Goal: Information Seeking & Learning: Learn about a topic

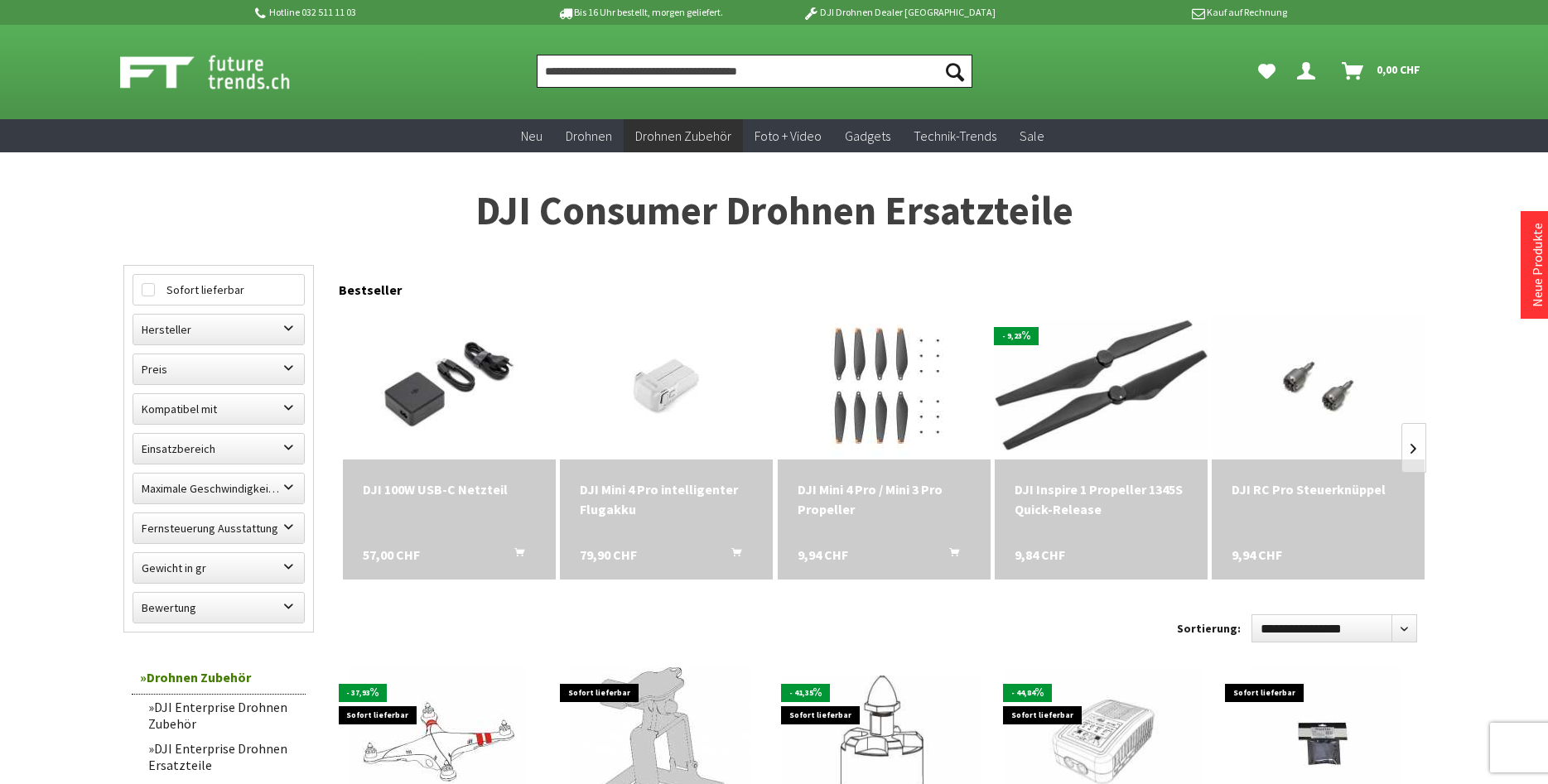
click at [718, 63] on input "Produkt, Marke, Kategorie, EAN, Artikelnummer…" at bounding box center [755, 71] width 436 height 33
paste input "*********"
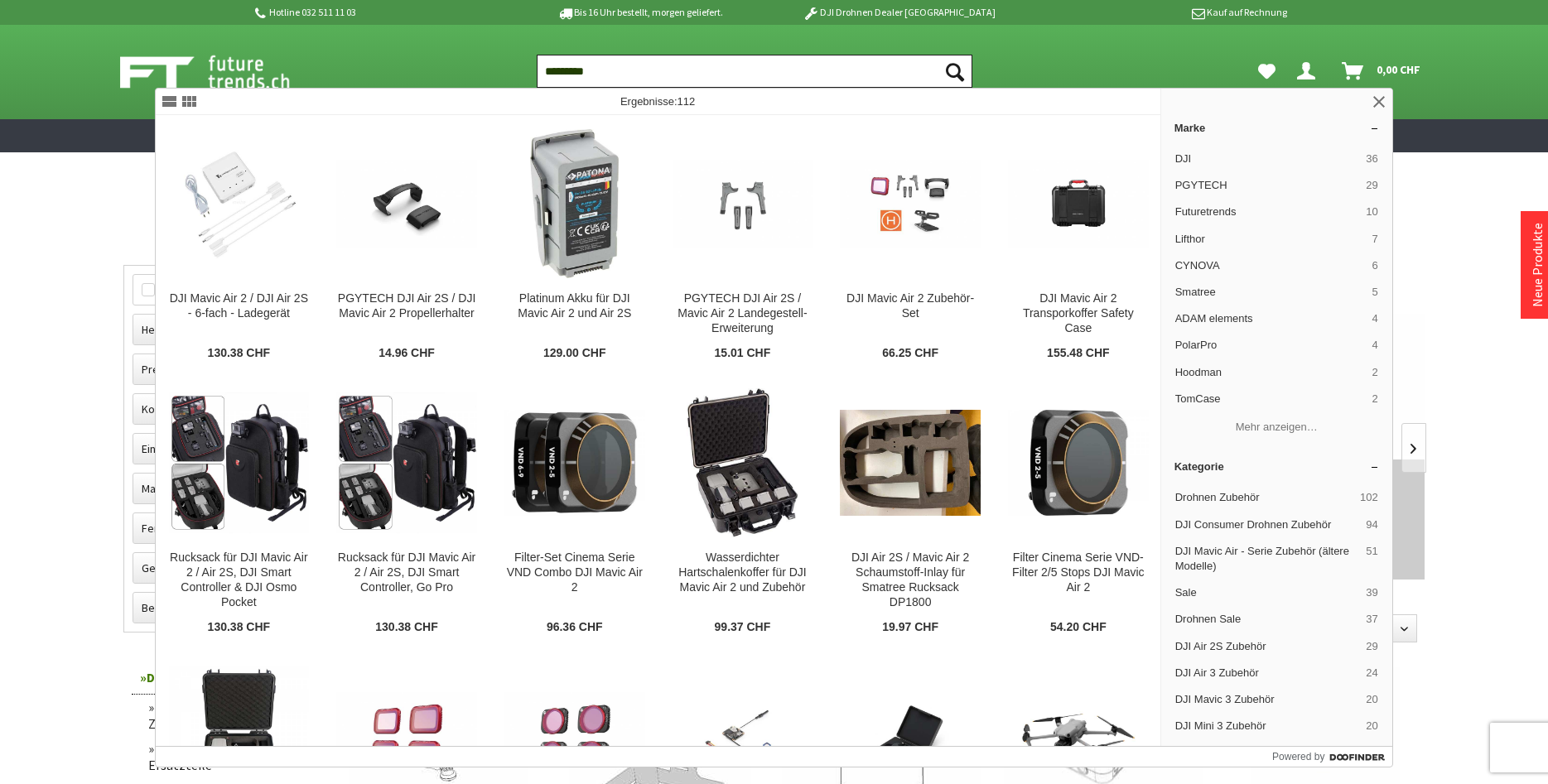
type input "*********"
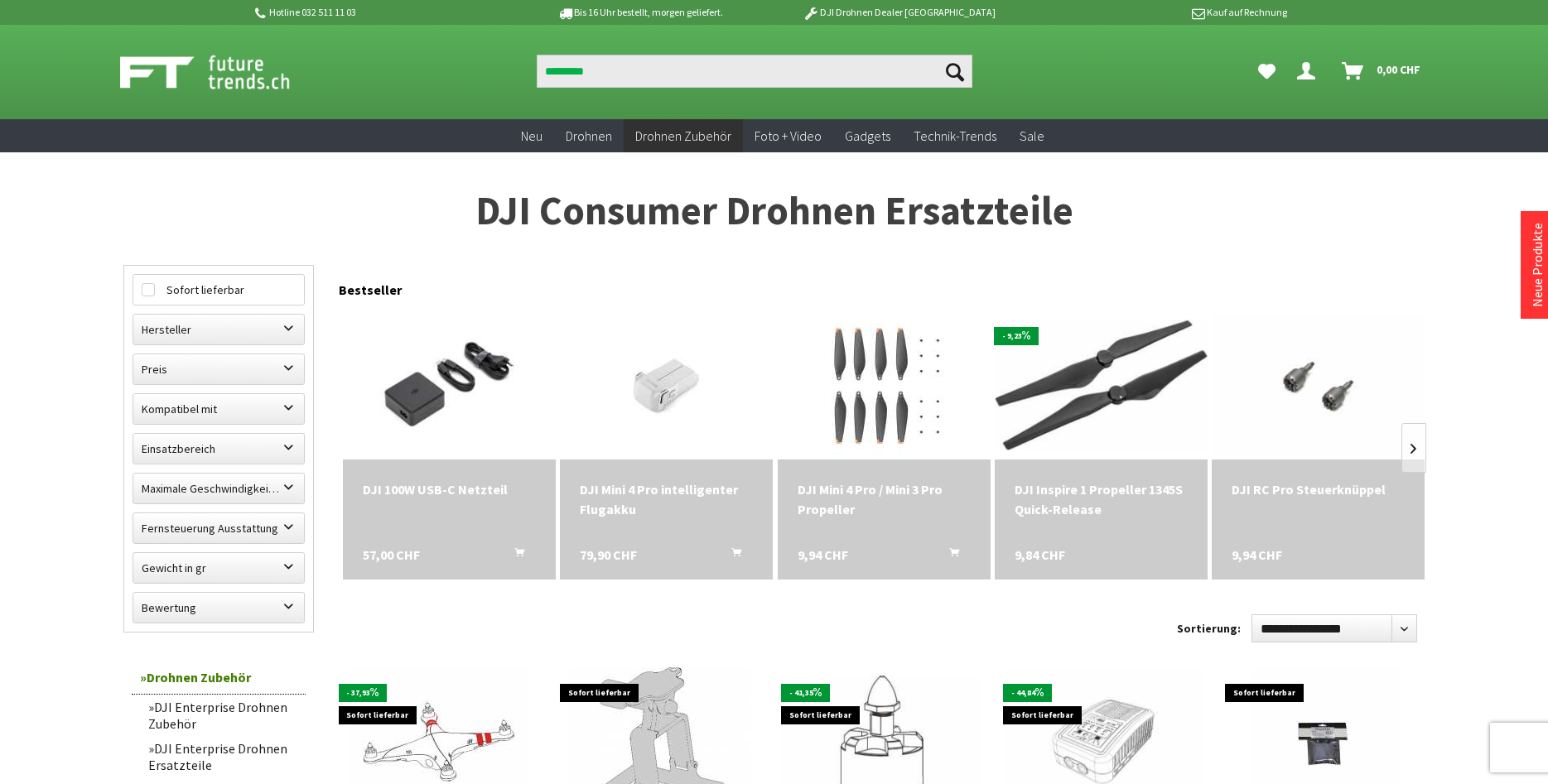
click at [960, 70] on icon "Suchen" at bounding box center [955, 71] width 19 height 19
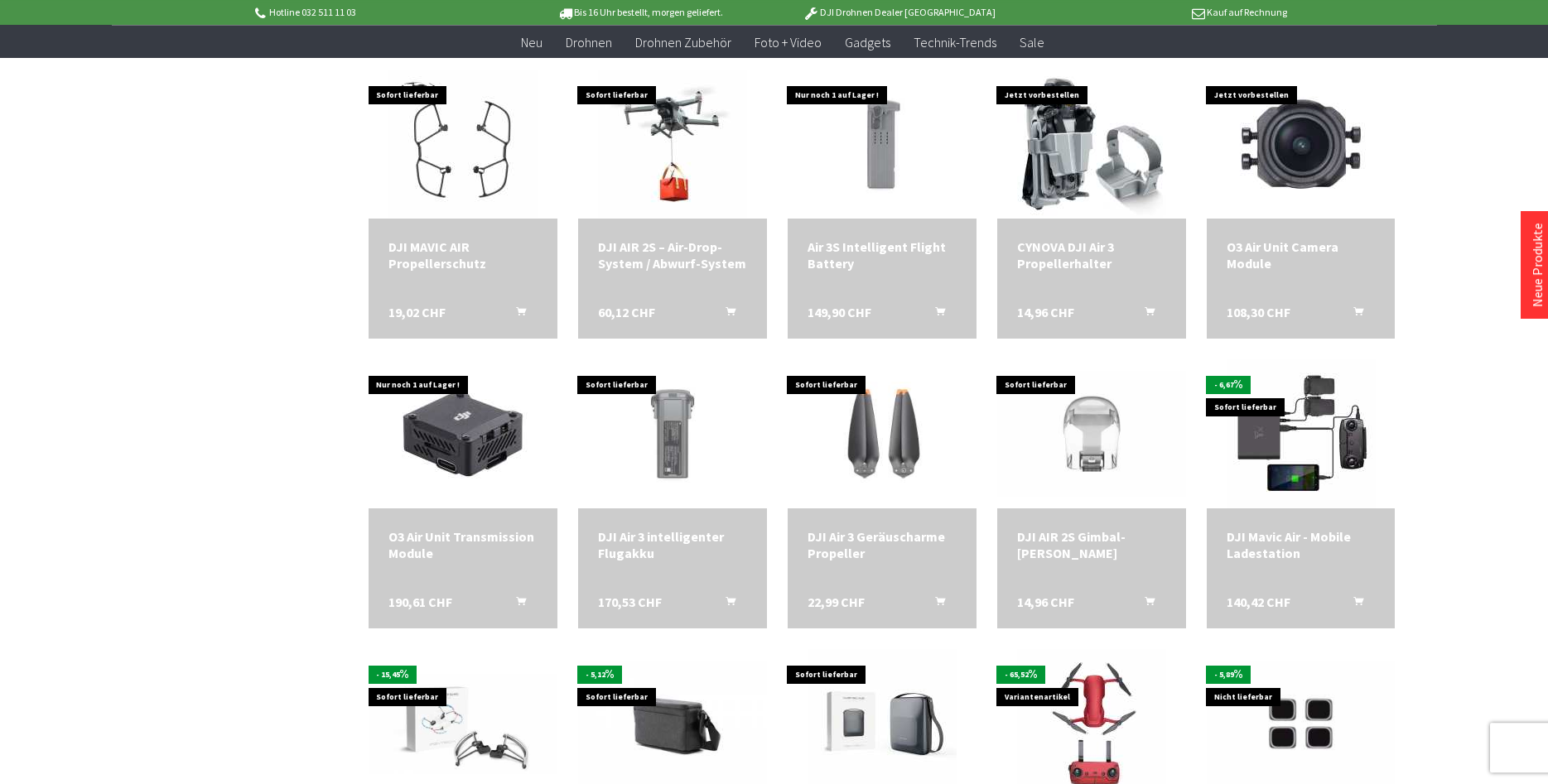
scroll to position [1436, 0]
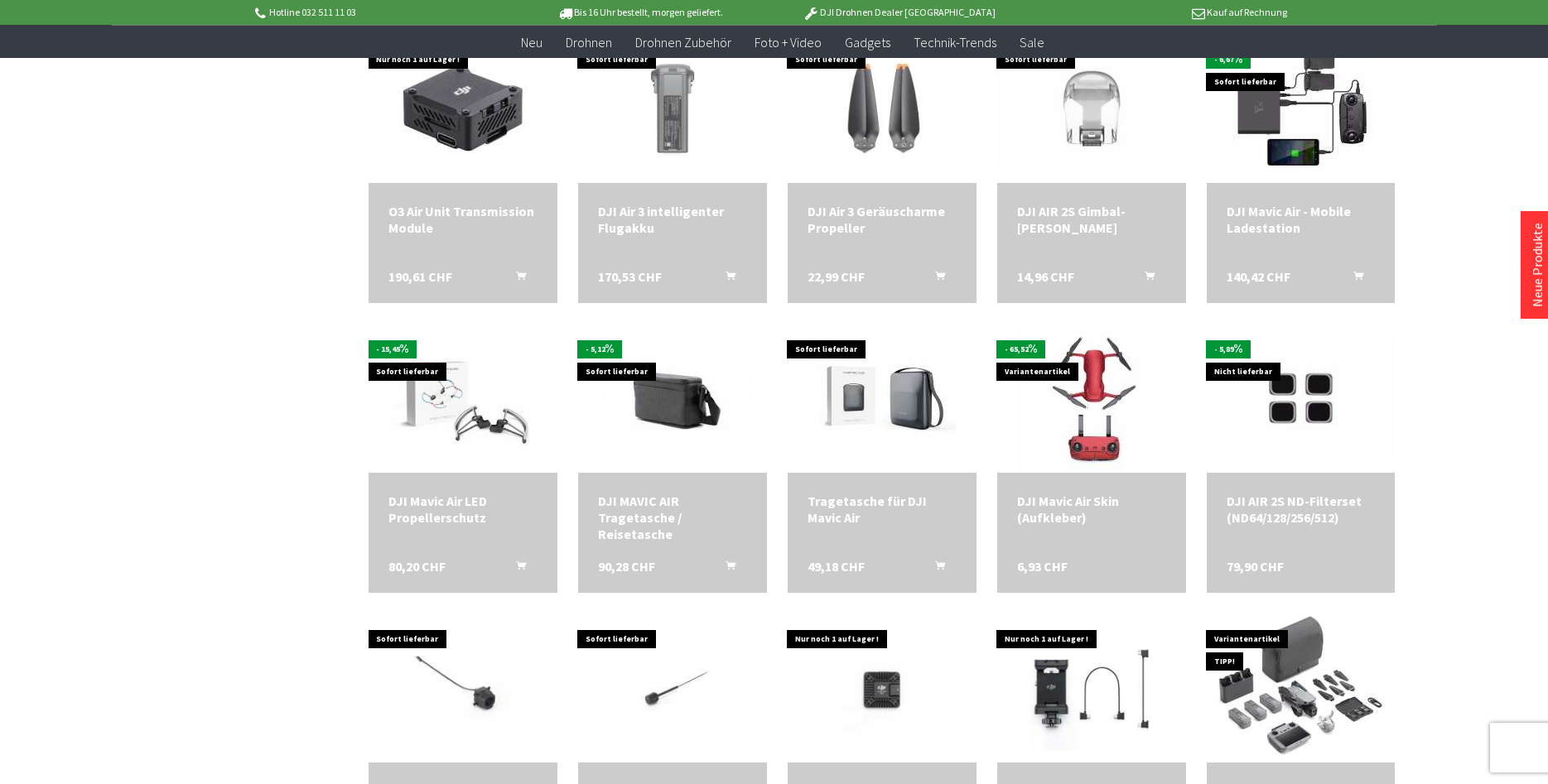
scroll to position [1858, 0]
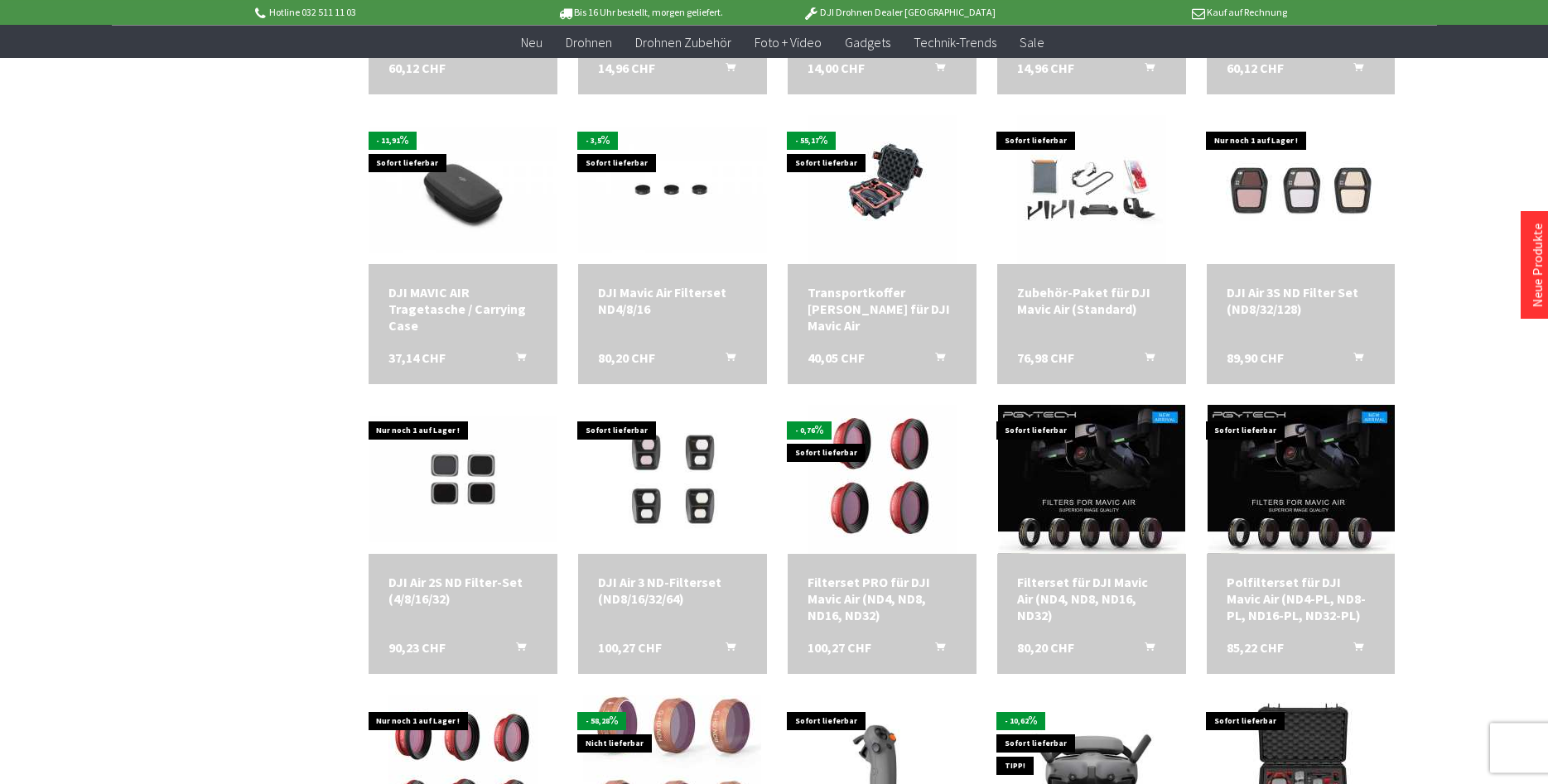
scroll to position [2957, 0]
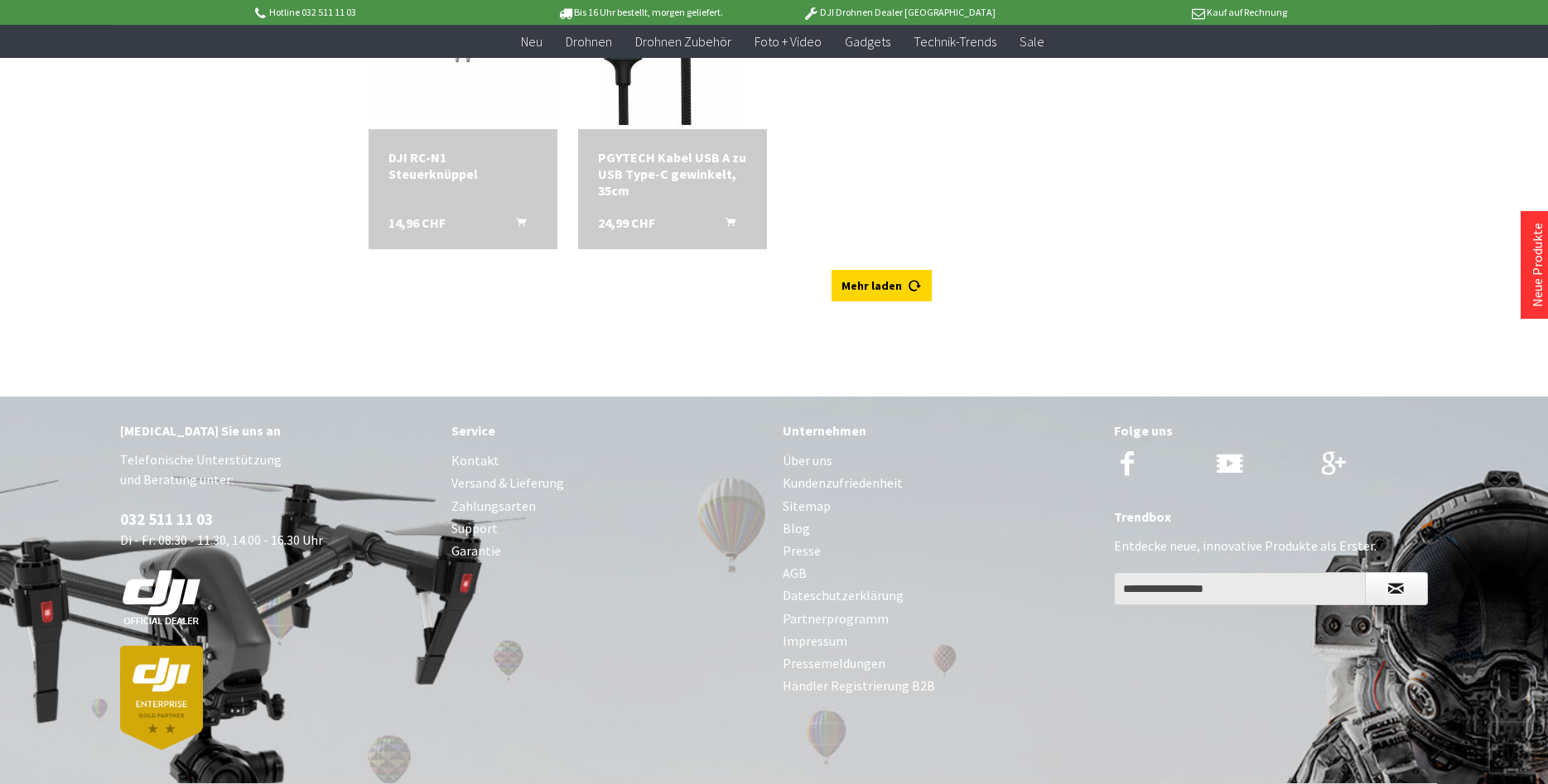
scroll to position [4393, 0]
click at [869, 274] on link "Mehr laden" at bounding box center [882, 284] width 101 height 31
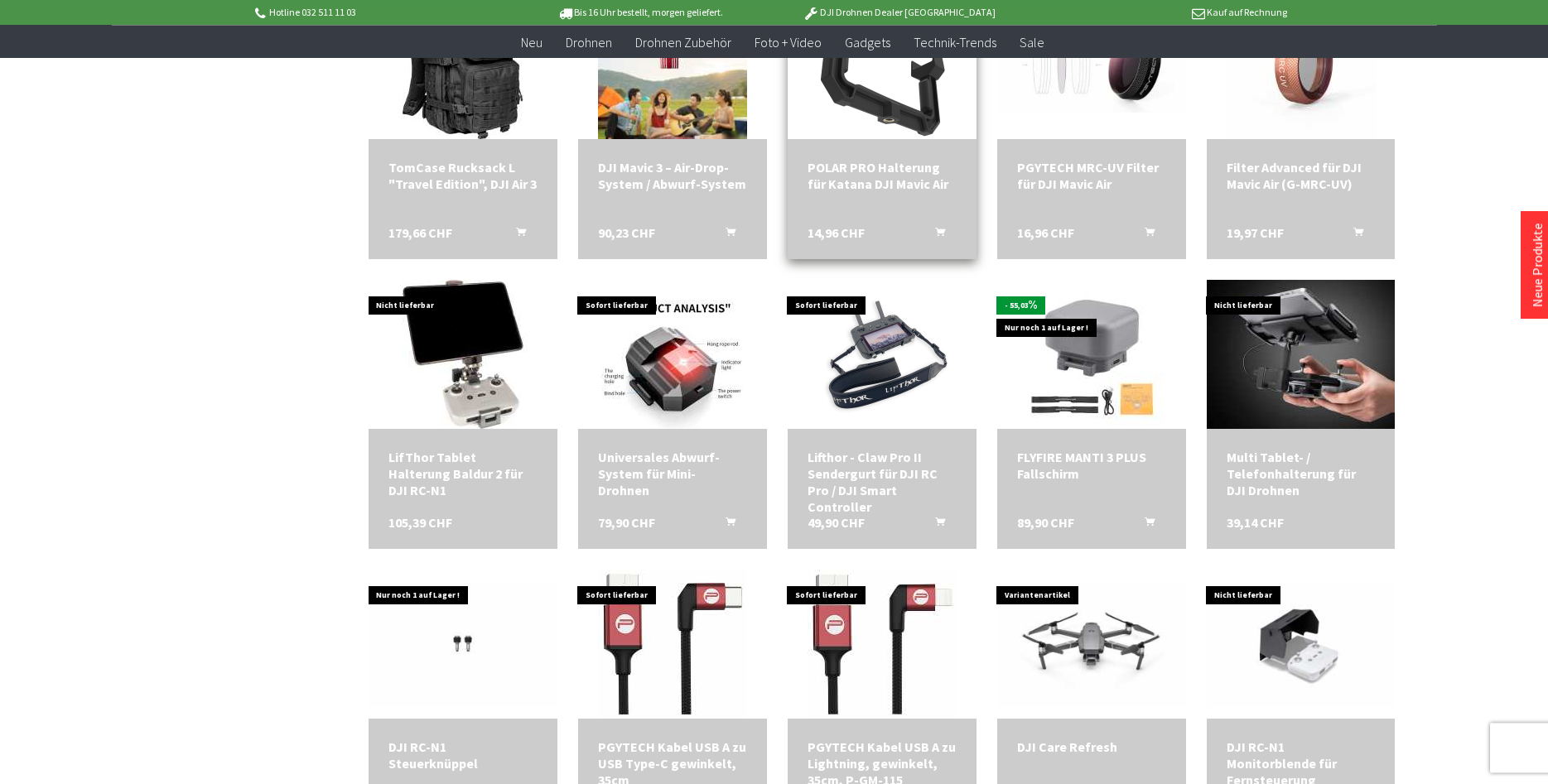
scroll to position [3802, 0]
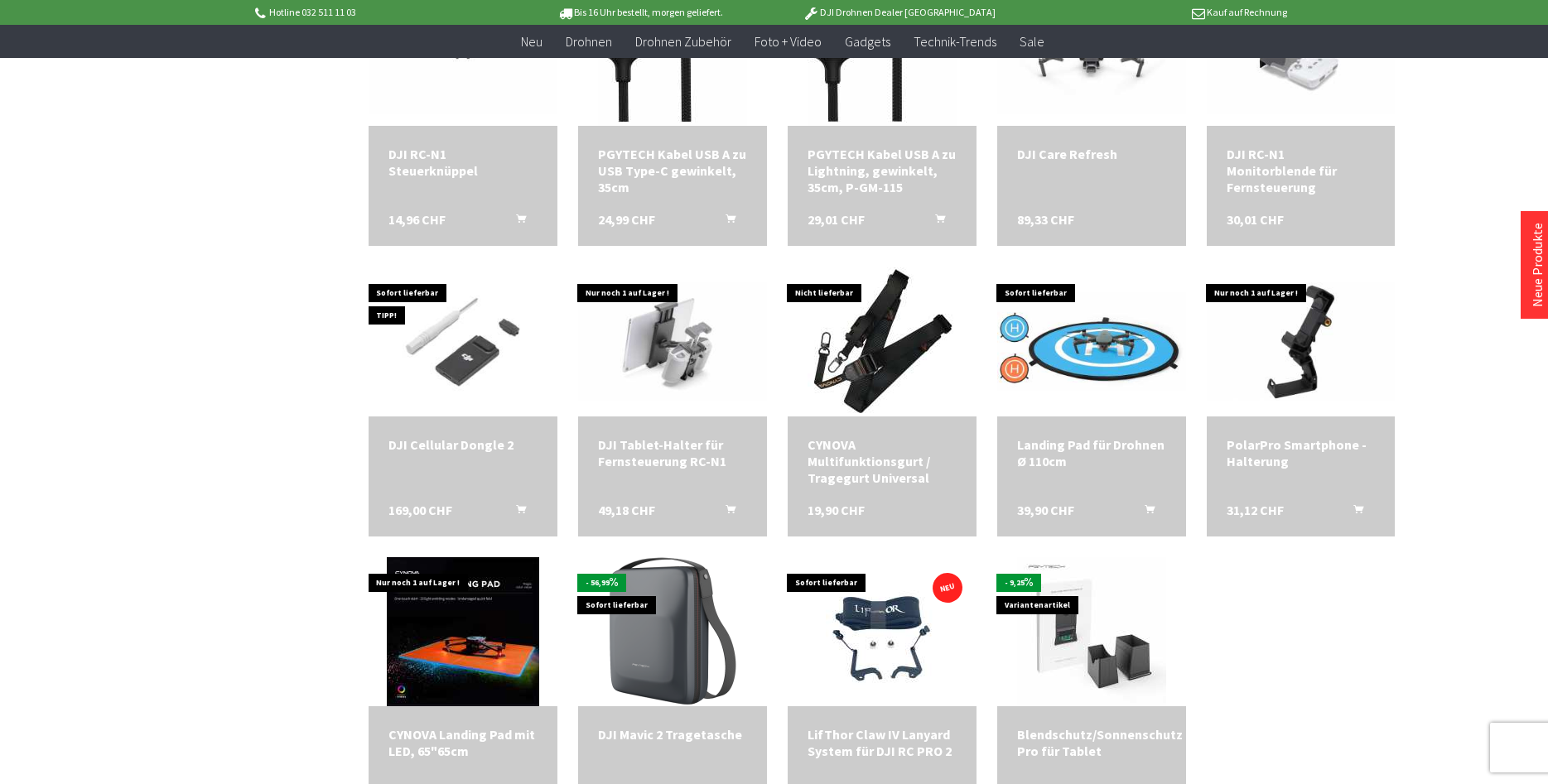
scroll to position [2988, 0]
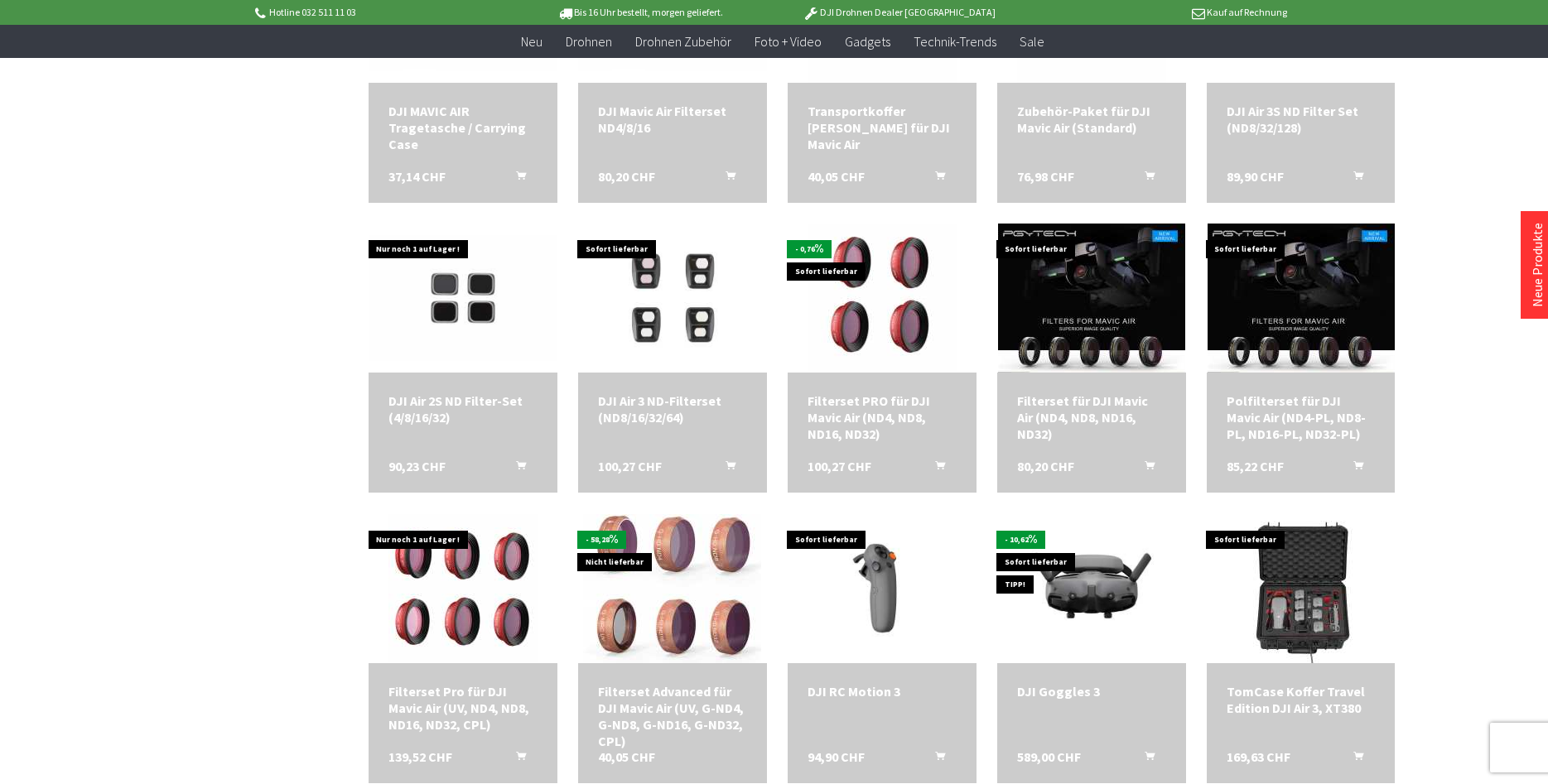
scroll to position [2117, 0]
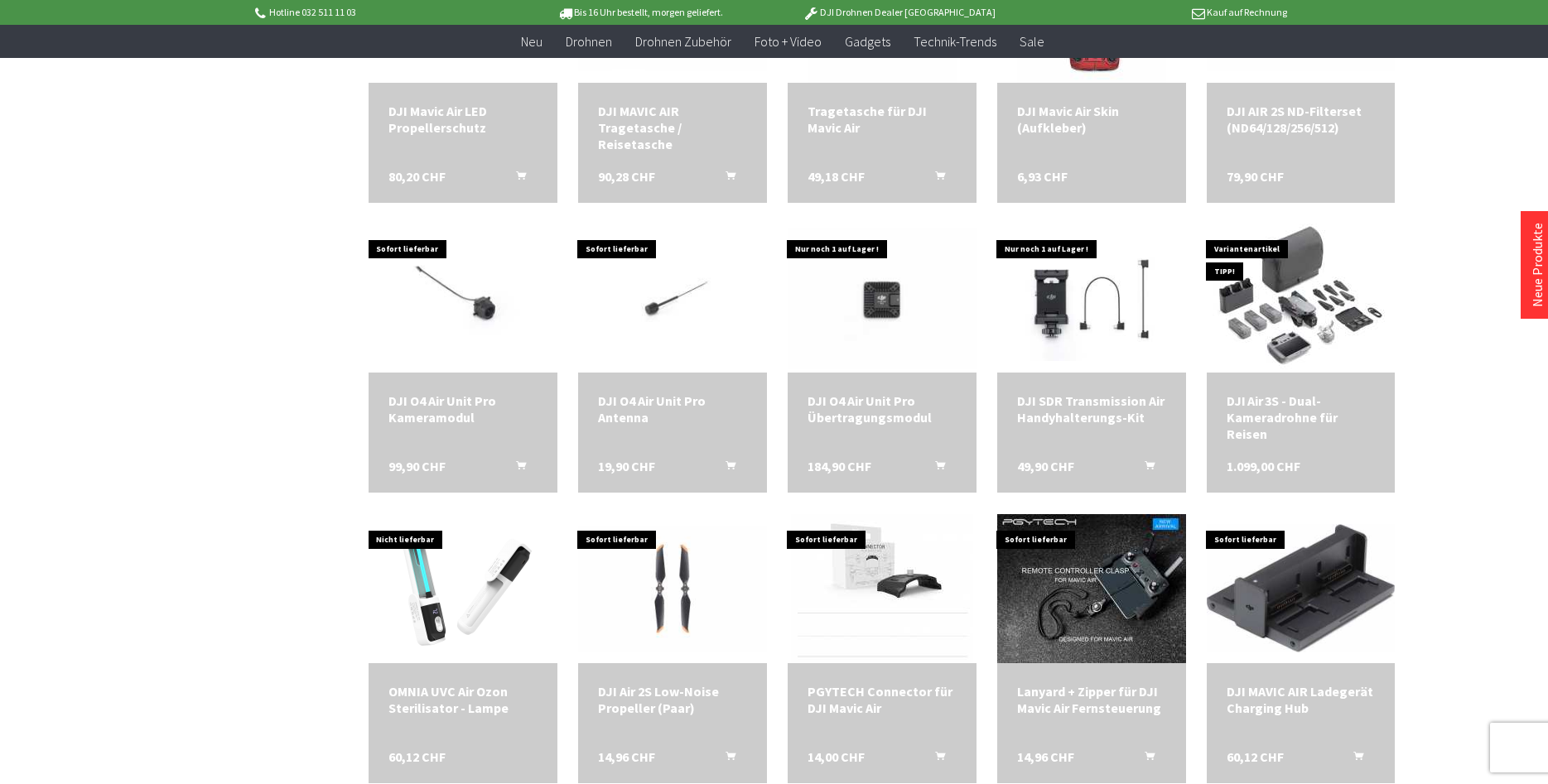
scroll to position [1546, 0]
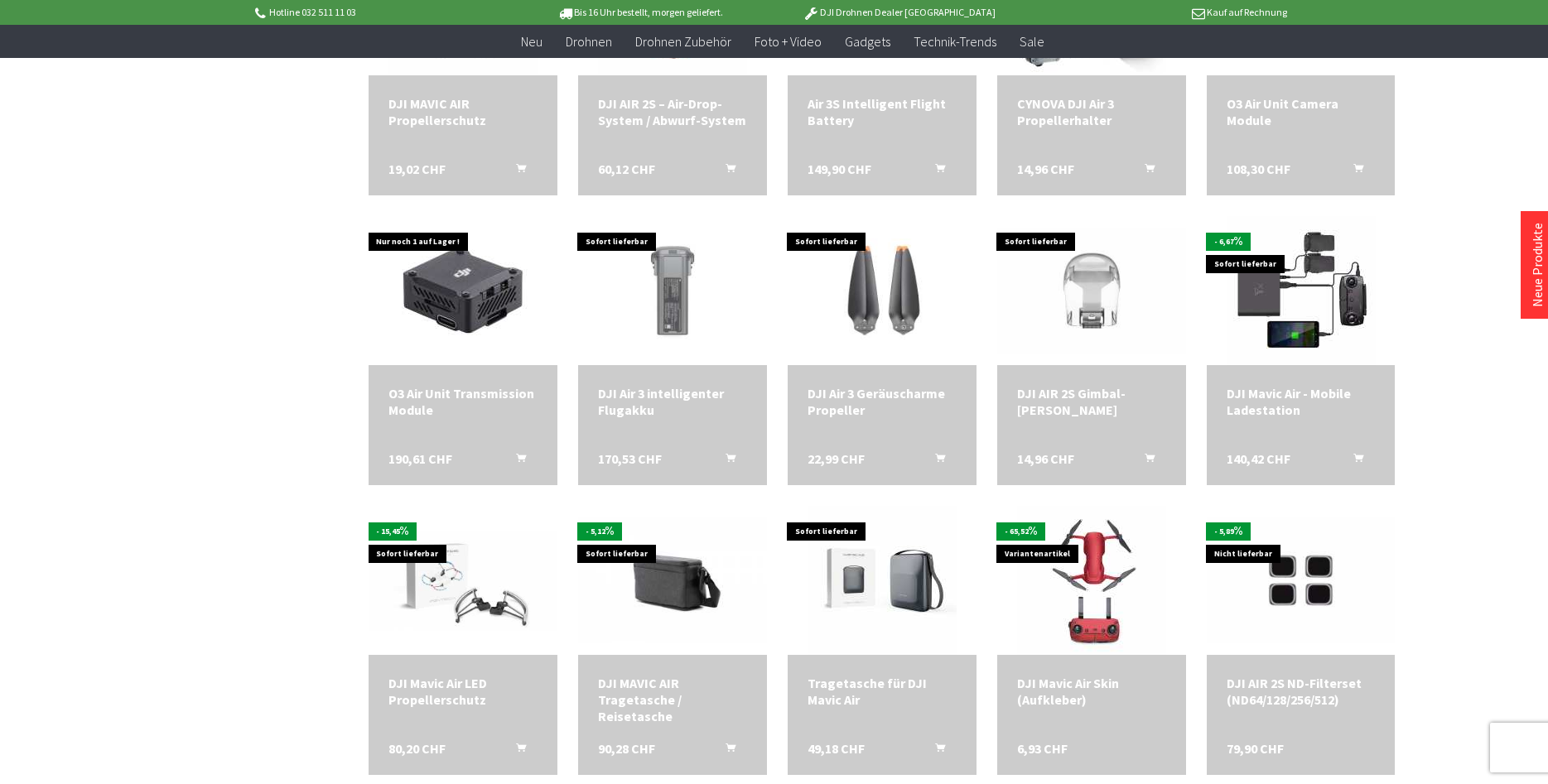
scroll to position [666, 0]
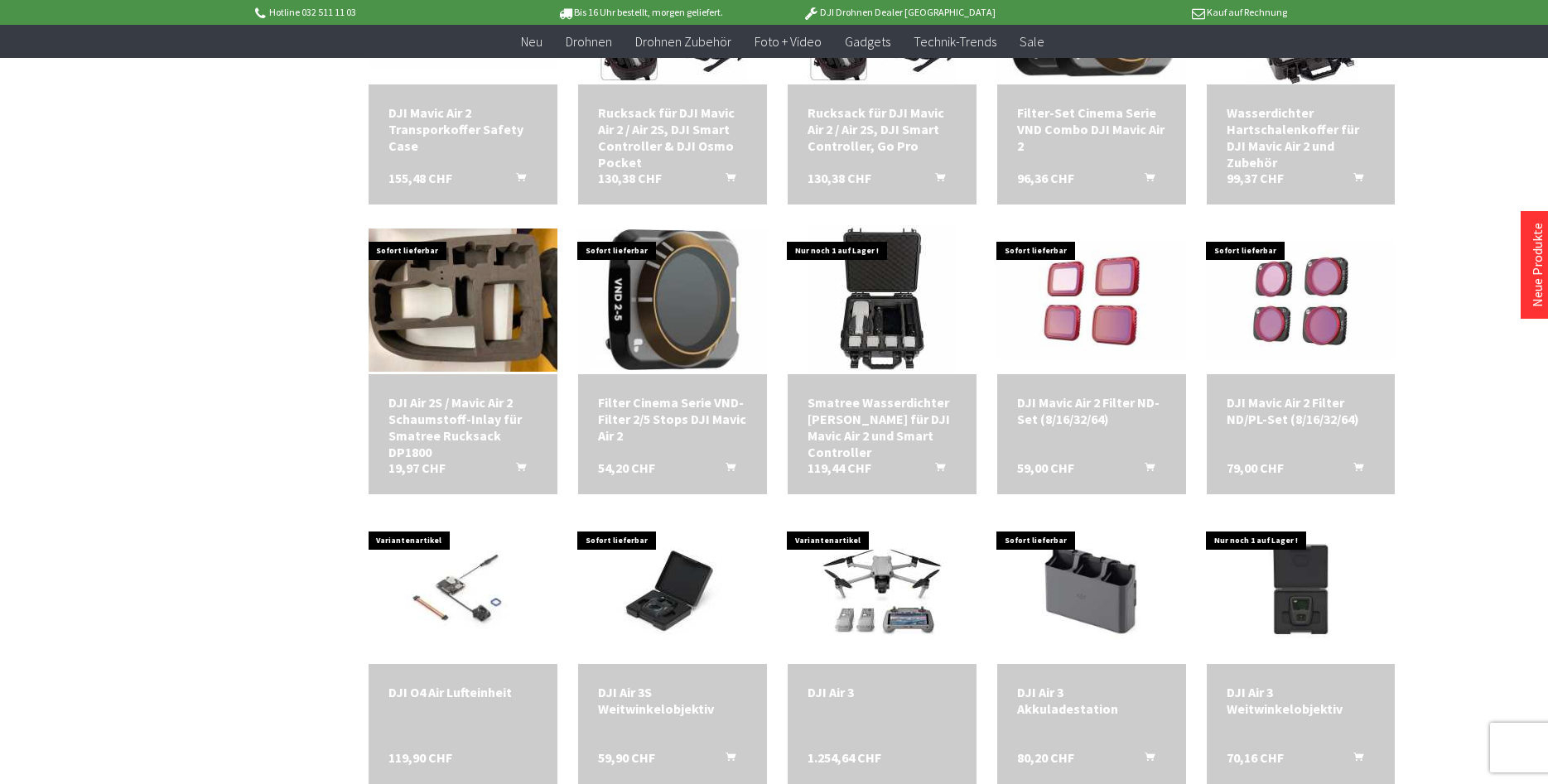
scroll to position [140, 0]
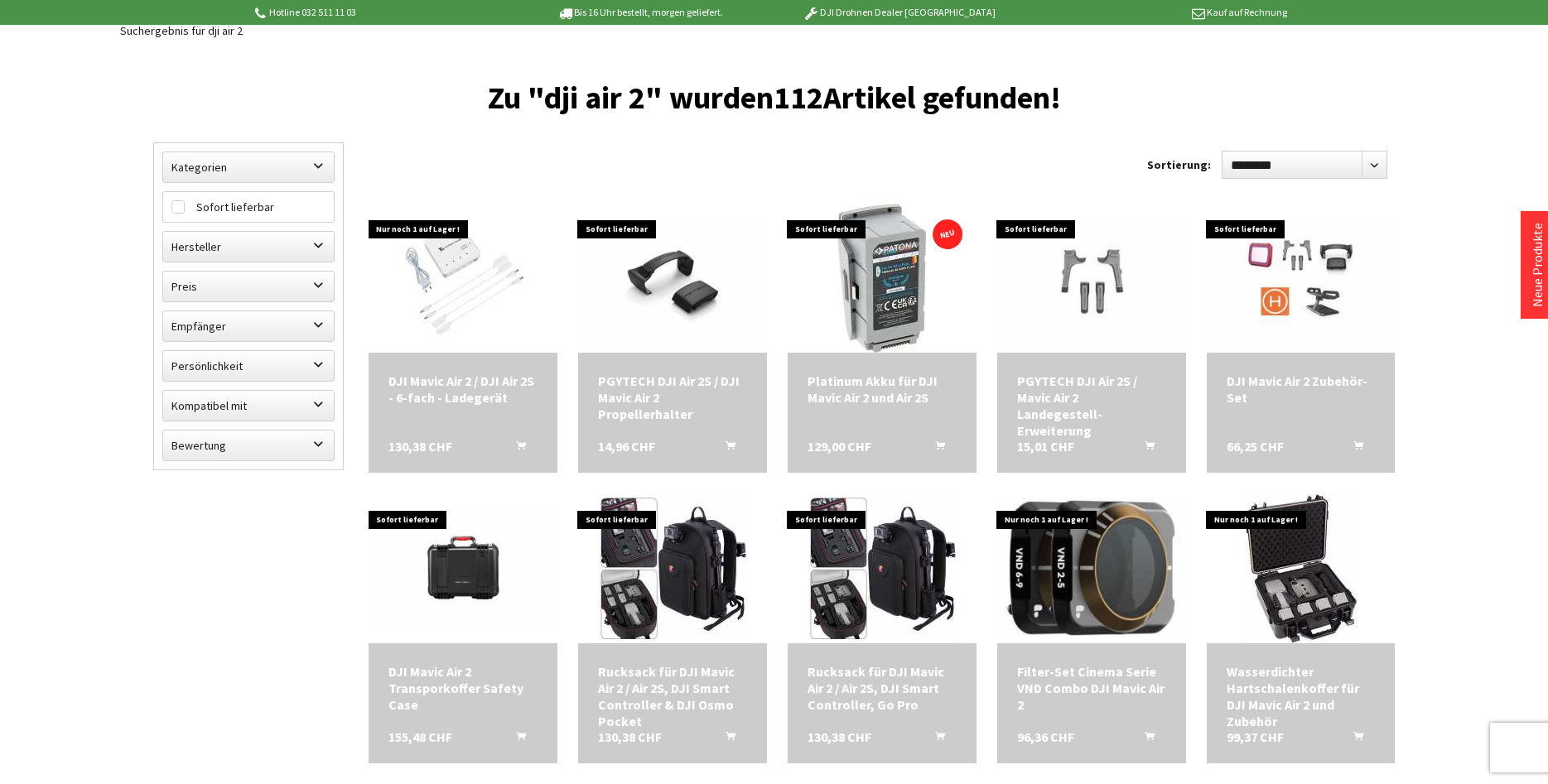
scroll to position [2, 0]
